Goal: Find specific page/section: Find specific page/section

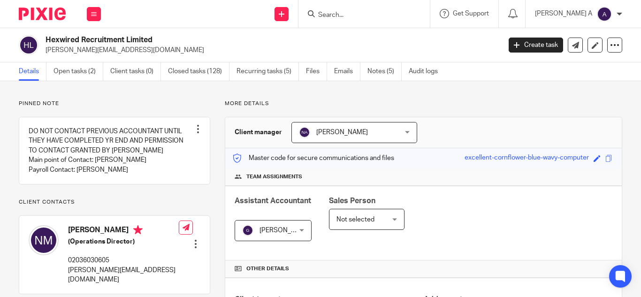
click at [355, 11] on input "Search" at bounding box center [359, 15] width 84 height 8
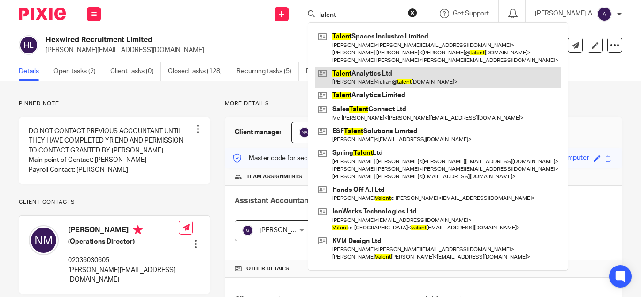
type input "Talent"
click at [411, 80] on link at bounding box center [437, 78] width 245 height 22
click at [416, 75] on link at bounding box center [437, 78] width 245 height 22
